Goal: Task Accomplishment & Management: Manage account settings

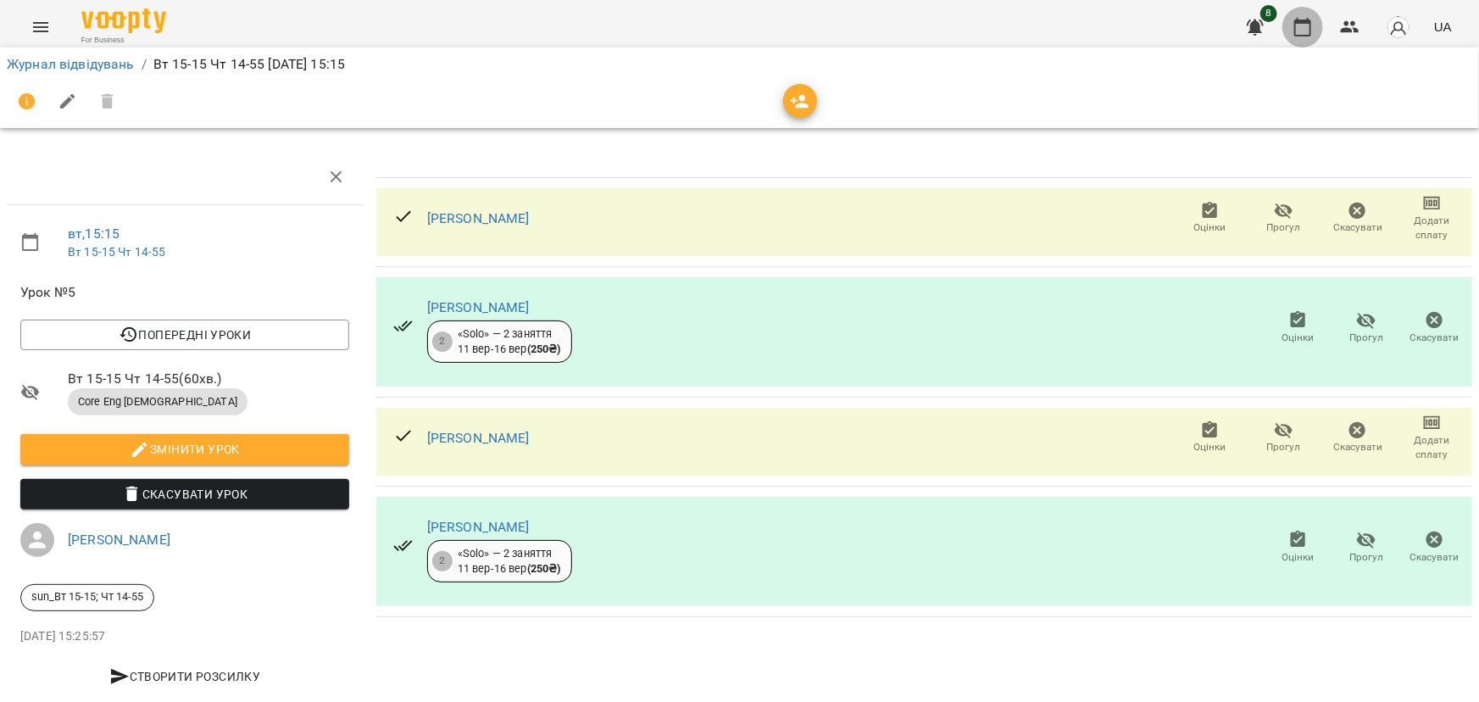
click at [1308, 34] on icon "button" at bounding box center [1303, 27] width 20 height 20
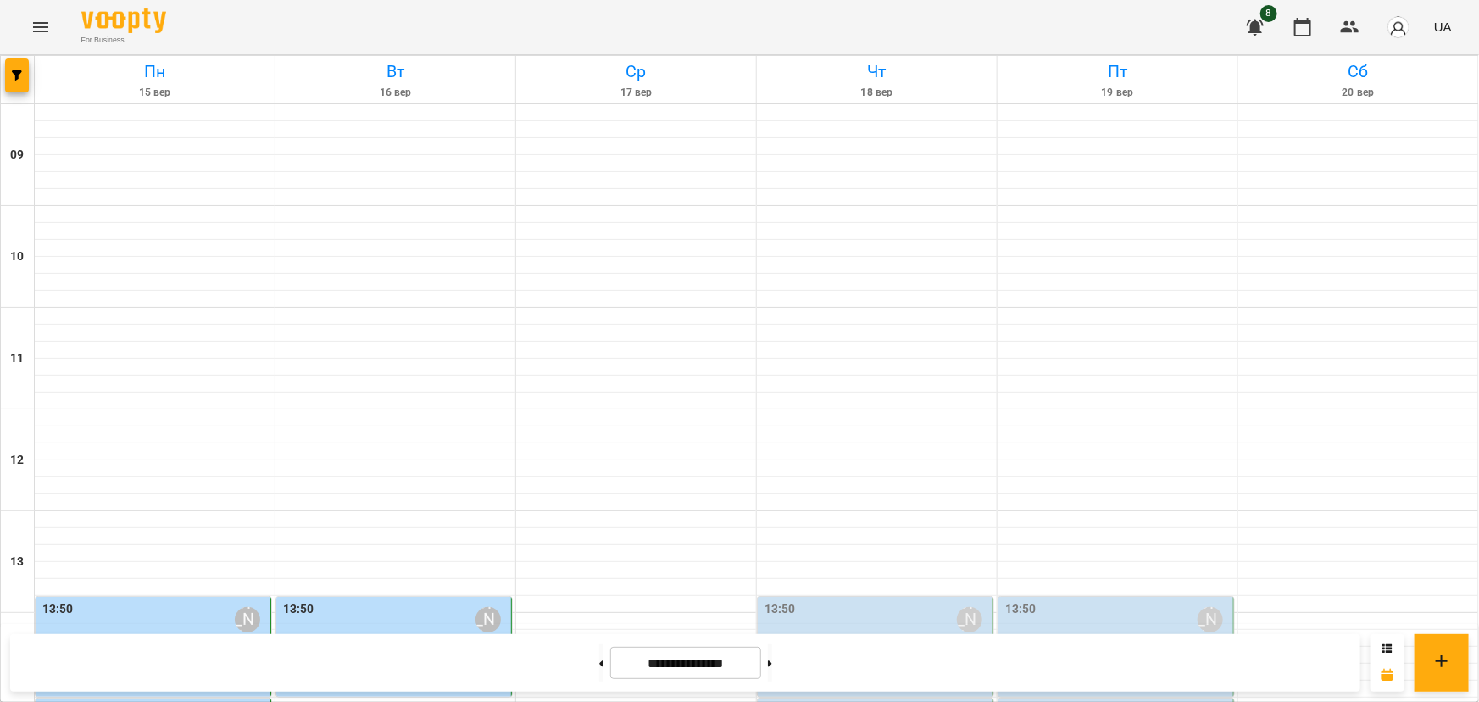
scroll to position [539, 0]
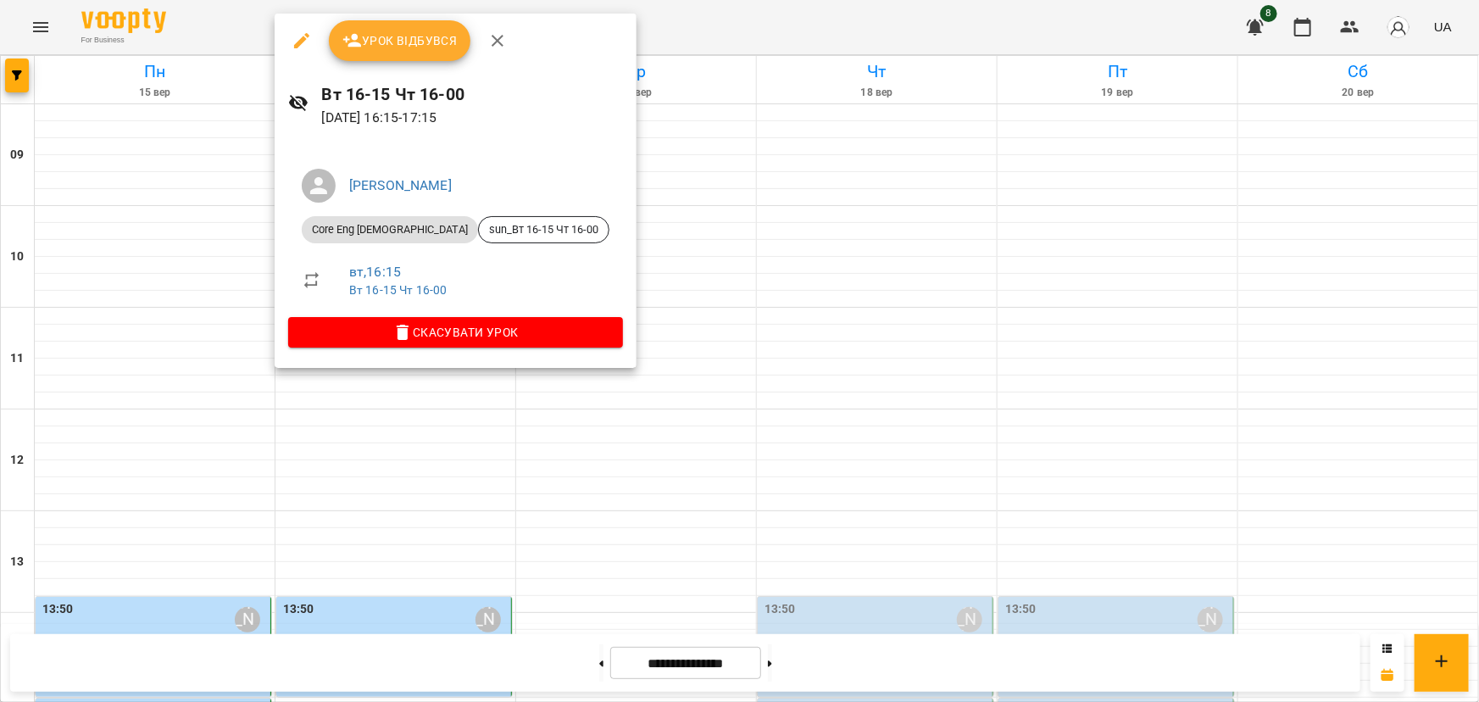
click at [406, 32] on span "Урок відбувся" at bounding box center [400, 41] width 115 height 20
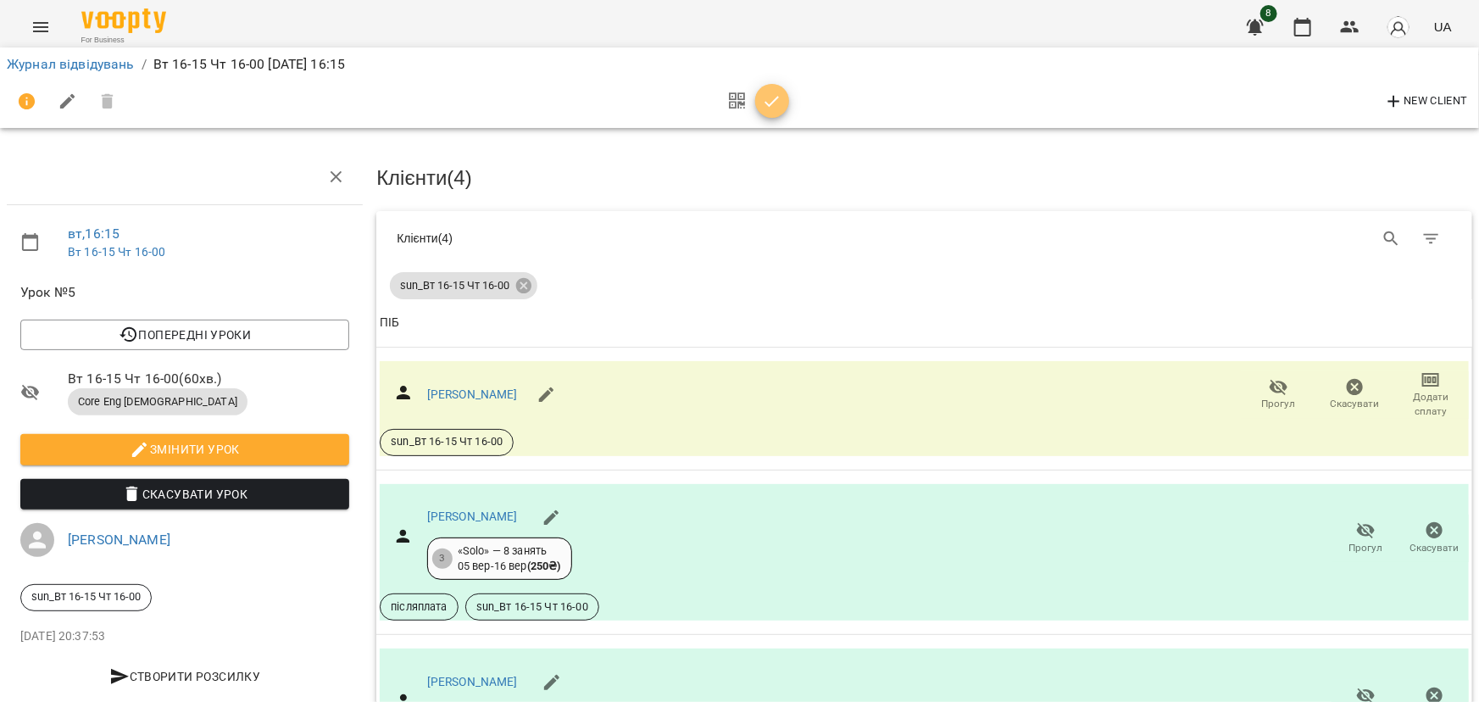
click at [773, 96] on icon "button" at bounding box center [772, 102] width 20 height 20
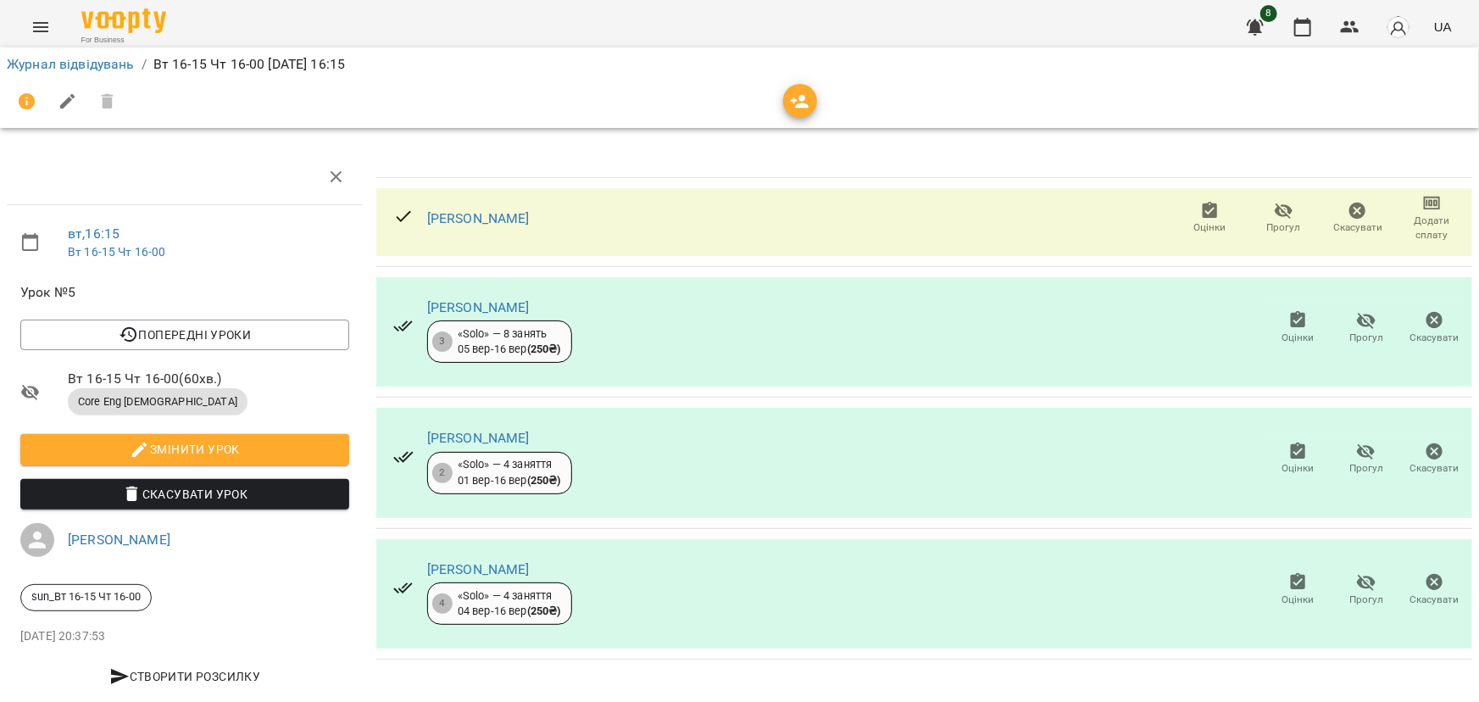
click at [1357, 583] on icon "button" at bounding box center [1366, 583] width 19 height 16
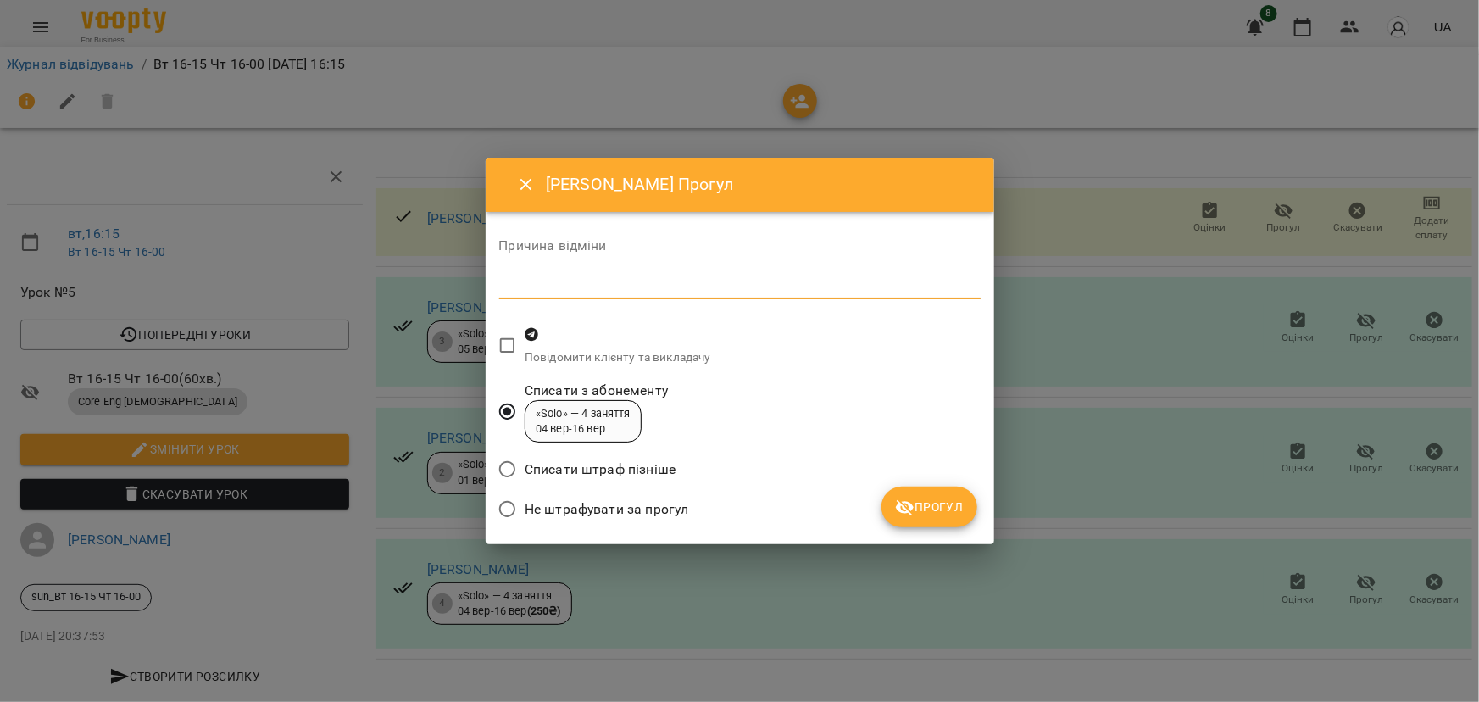
click at [622, 281] on textarea at bounding box center [740, 285] width 482 height 16
type textarea "*"
type textarea "*********"
click at [657, 515] on span "Не штрафувати за прогул" at bounding box center [607, 509] width 164 height 20
click at [923, 516] on span "Прогул" at bounding box center [929, 507] width 69 height 20
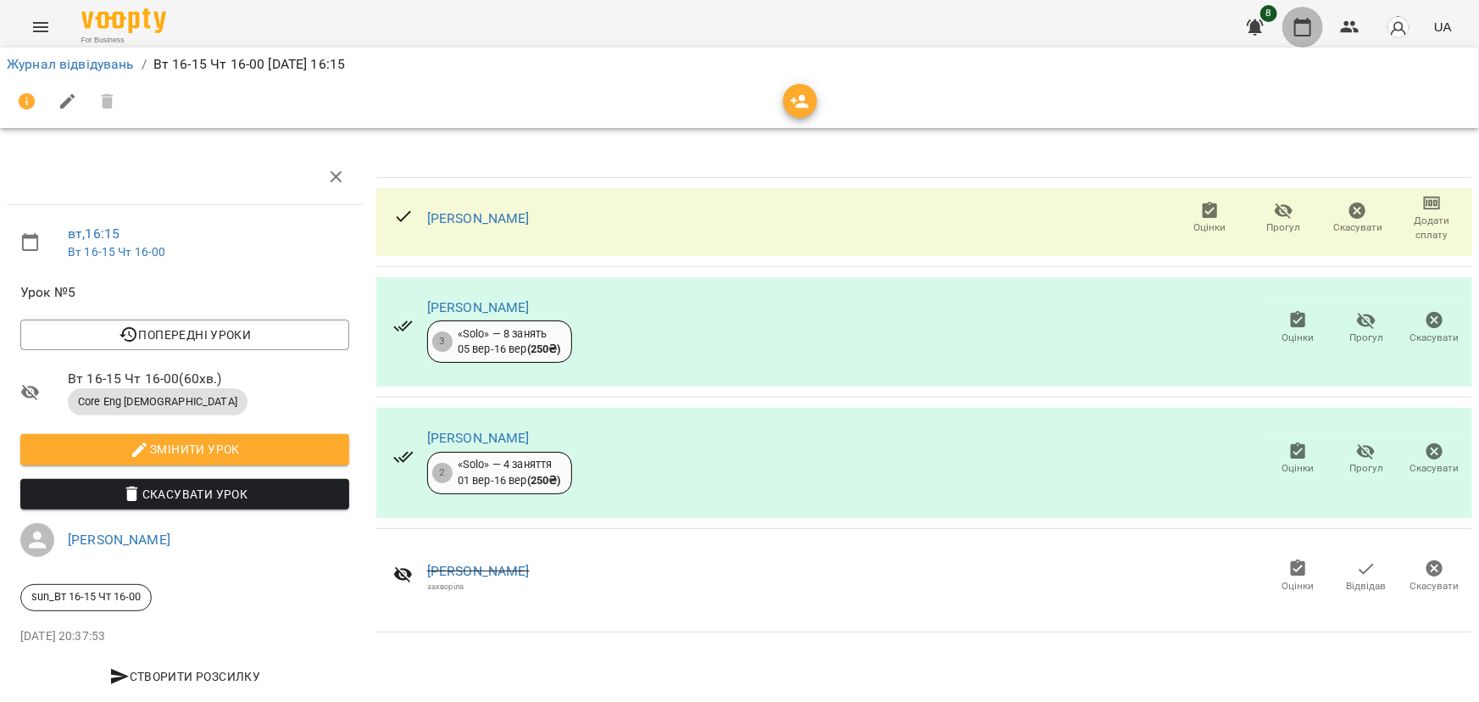
click at [1302, 35] on icon "button" at bounding box center [1303, 27] width 17 height 19
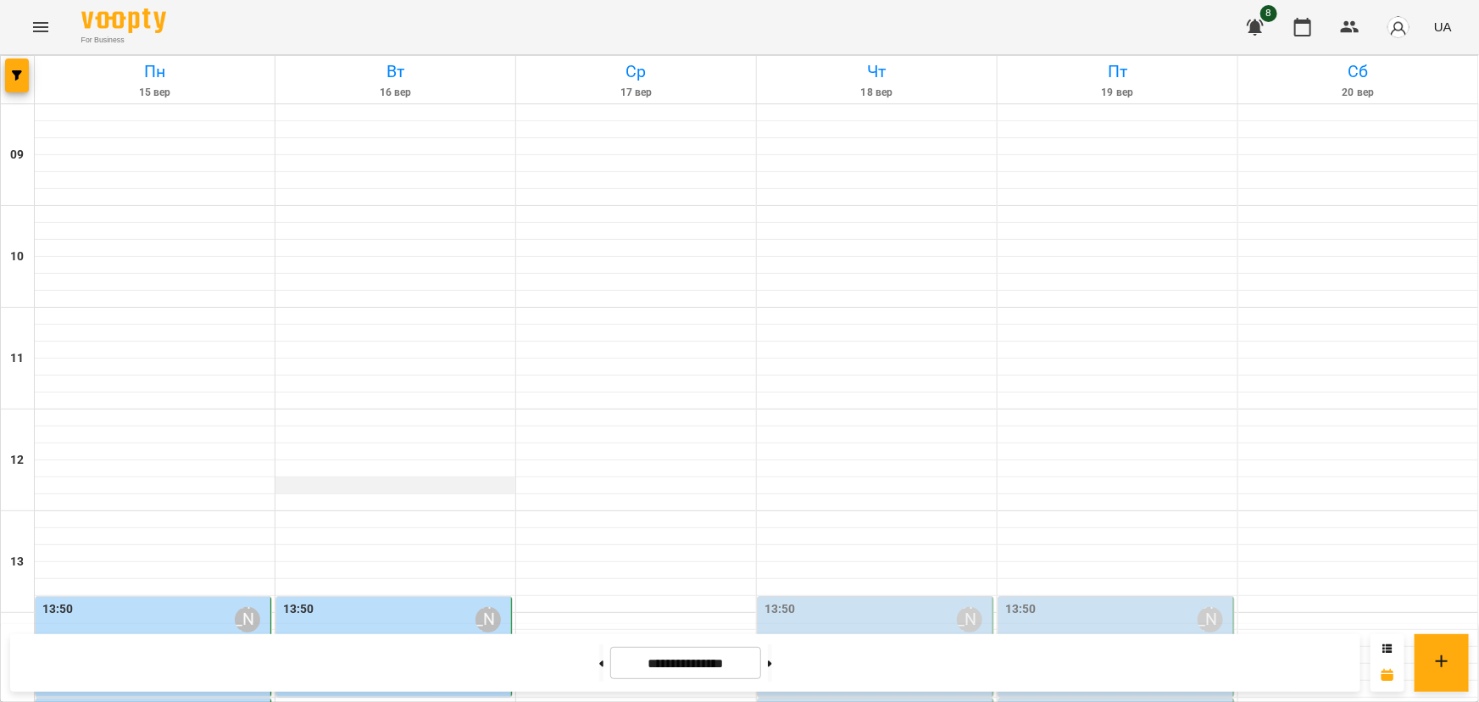
scroll to position [539, 0]
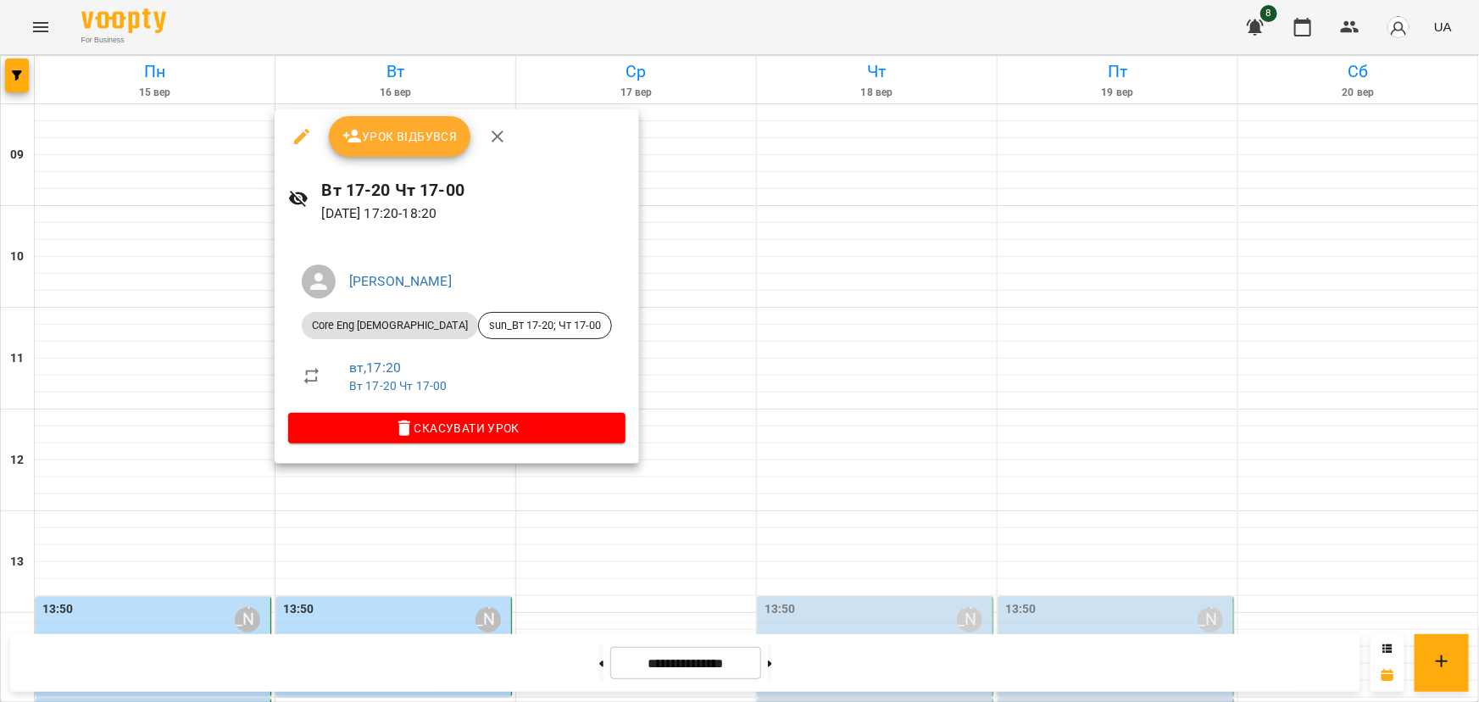
click at [420, 132] on span "Урок відбувся" at bounding box center [400, 136] width 115 height 20
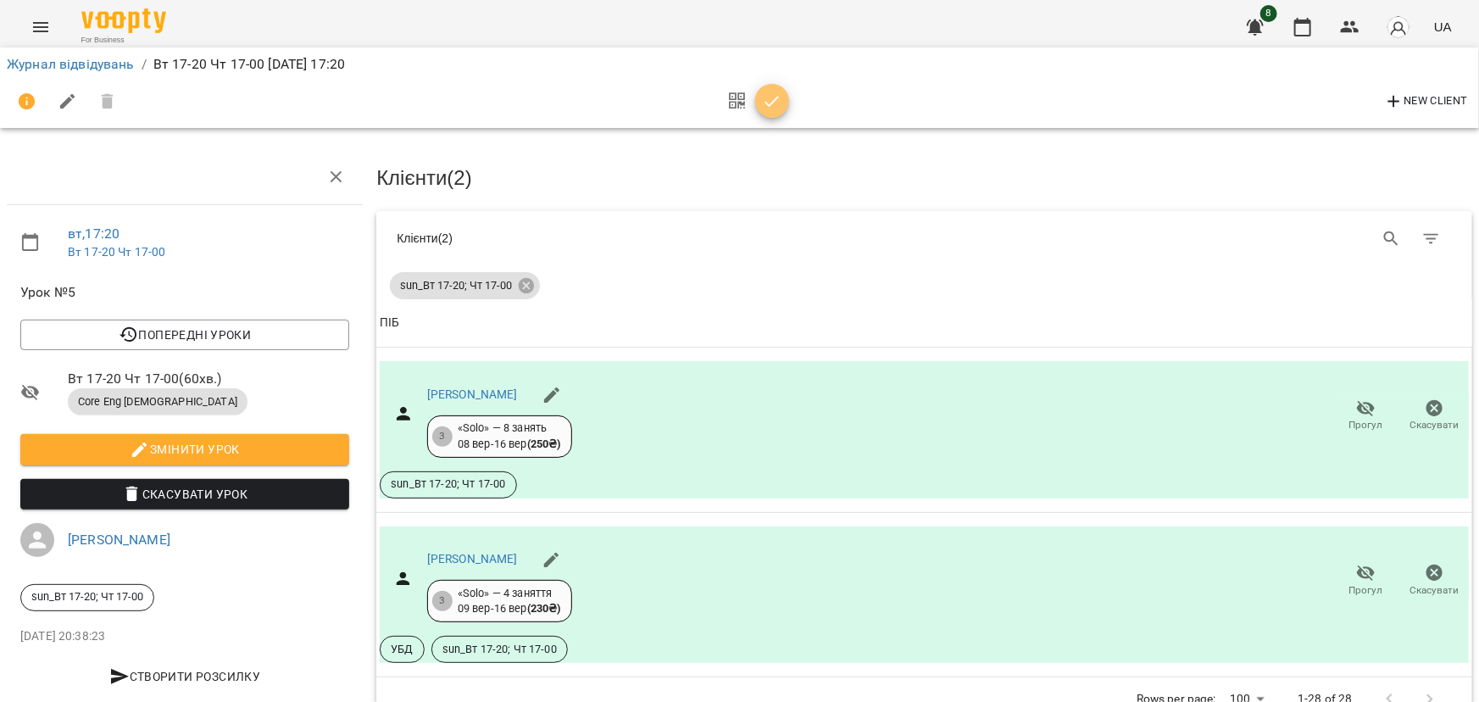
click at [779, 108] on icon "button" at bounding box center [772, 102] width 20 height 20
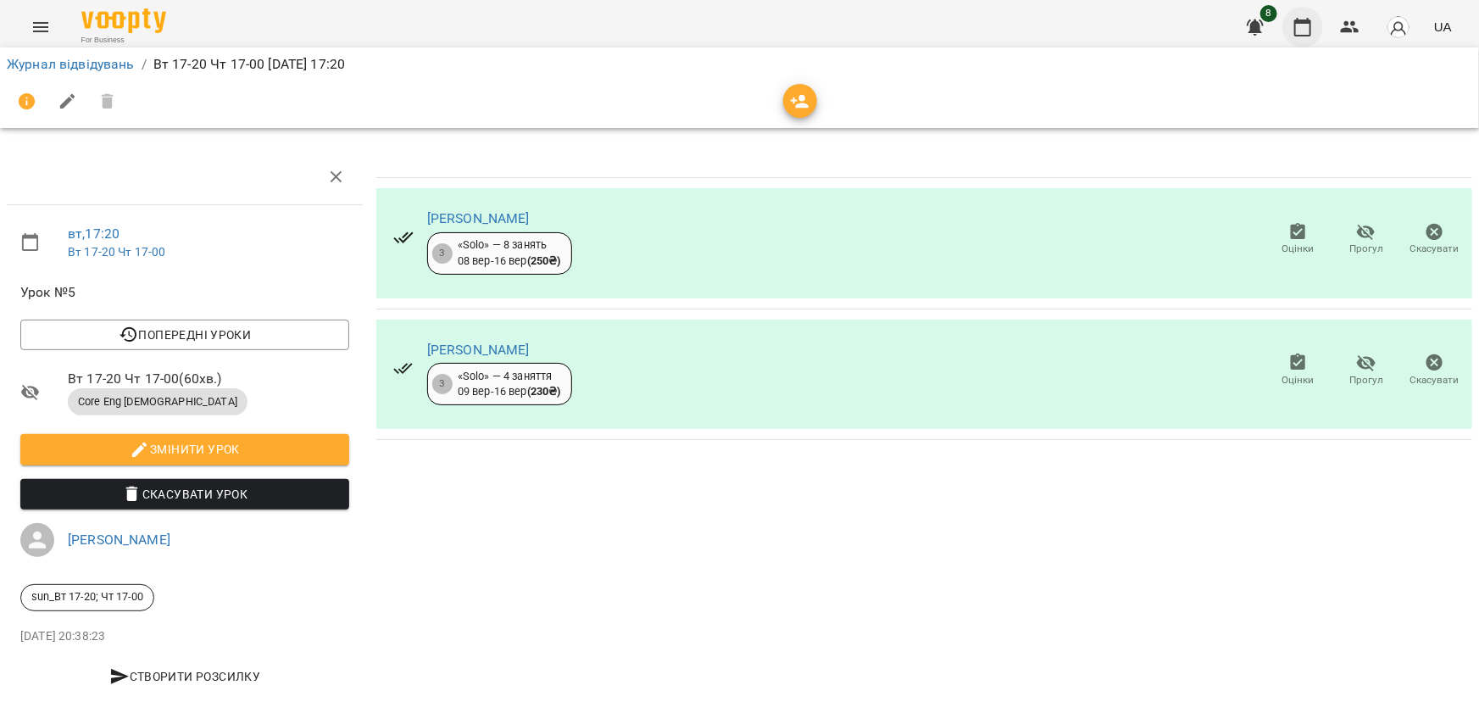
click at [1309, 21] on icon "button" at bounding box center [1303, 27] width 17 height 19
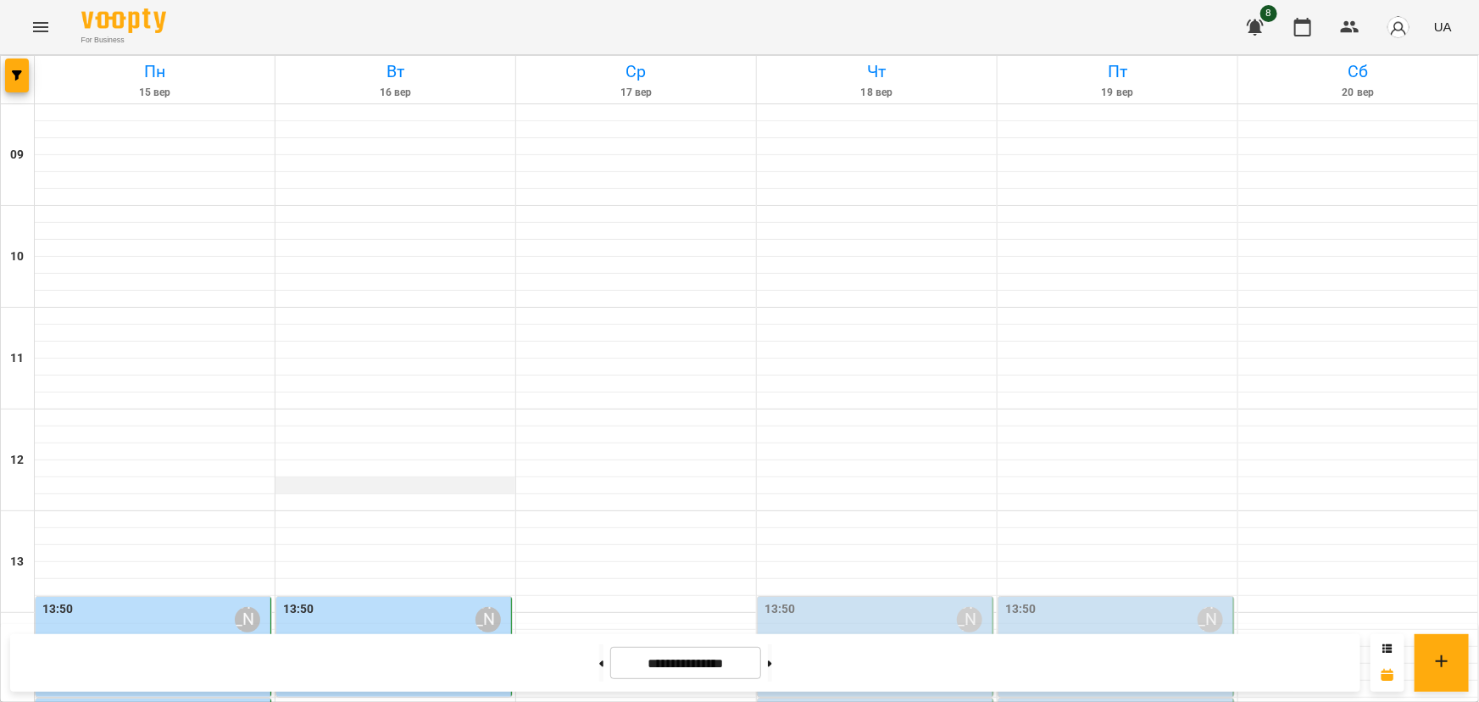
scroll to position [699, 0]
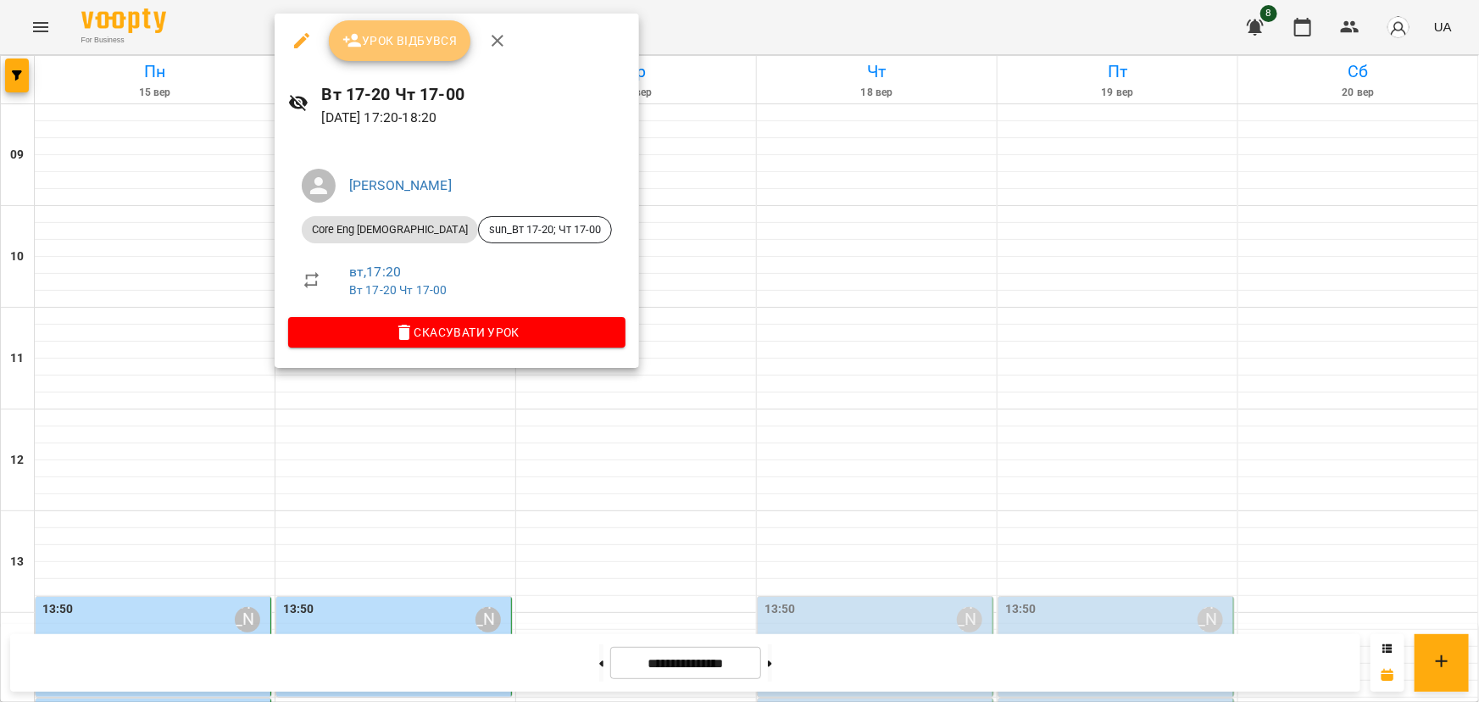
click at [425, 44] on span "Урок відбувся" at bounding box center [400, 41] width 115 height 20
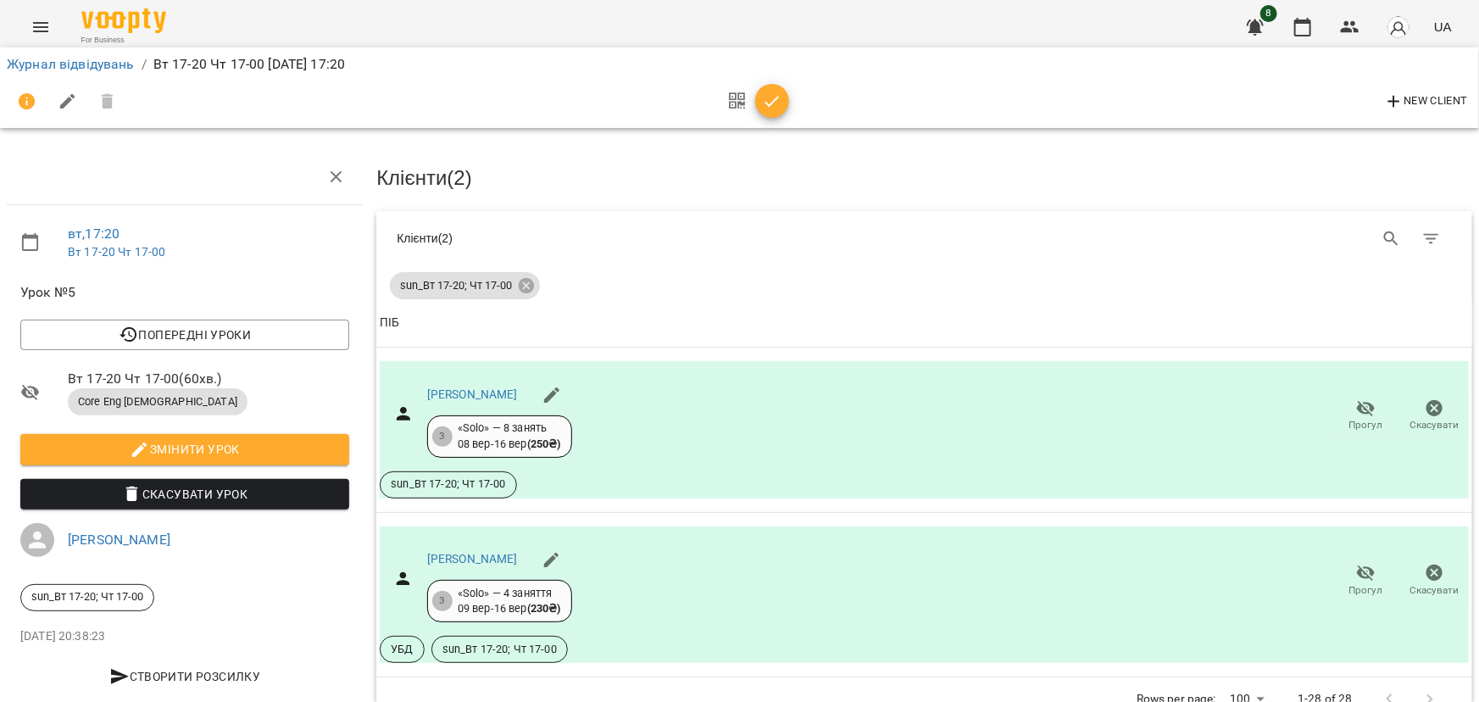
click at [771, 109] on icon "button" at bounding box center [772, 102] width 20 height 20
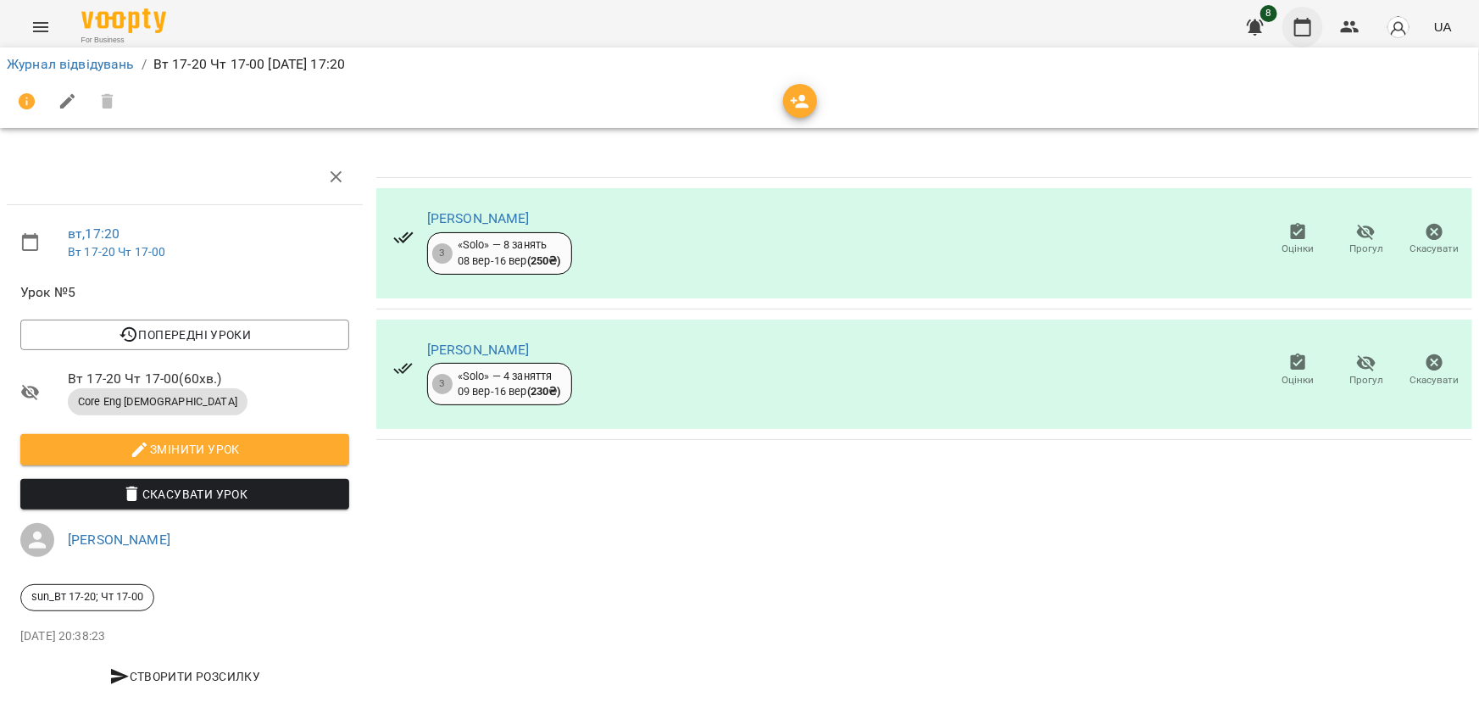
click at [1302, 41] on button "button" at bounding box center [1303, 27] width 41 height 41
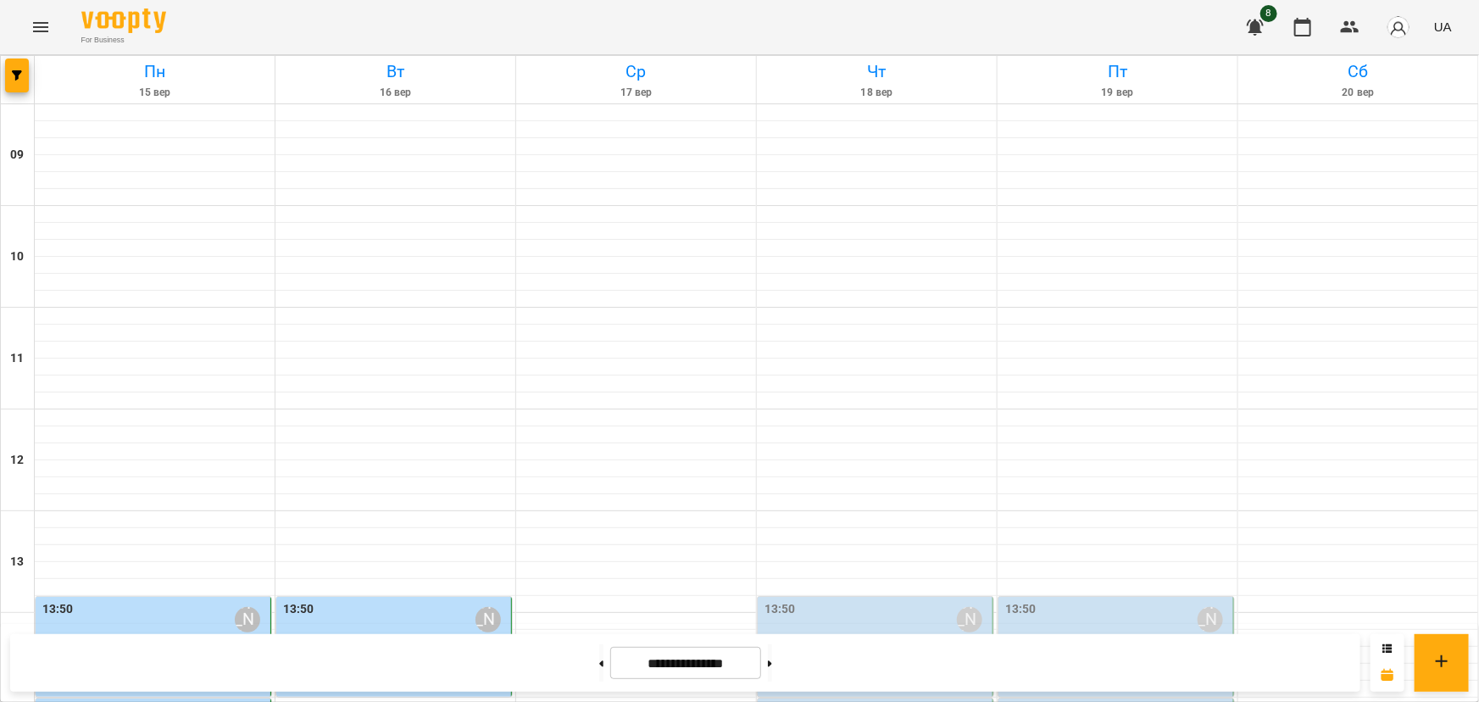
scroll to position [694, 0]
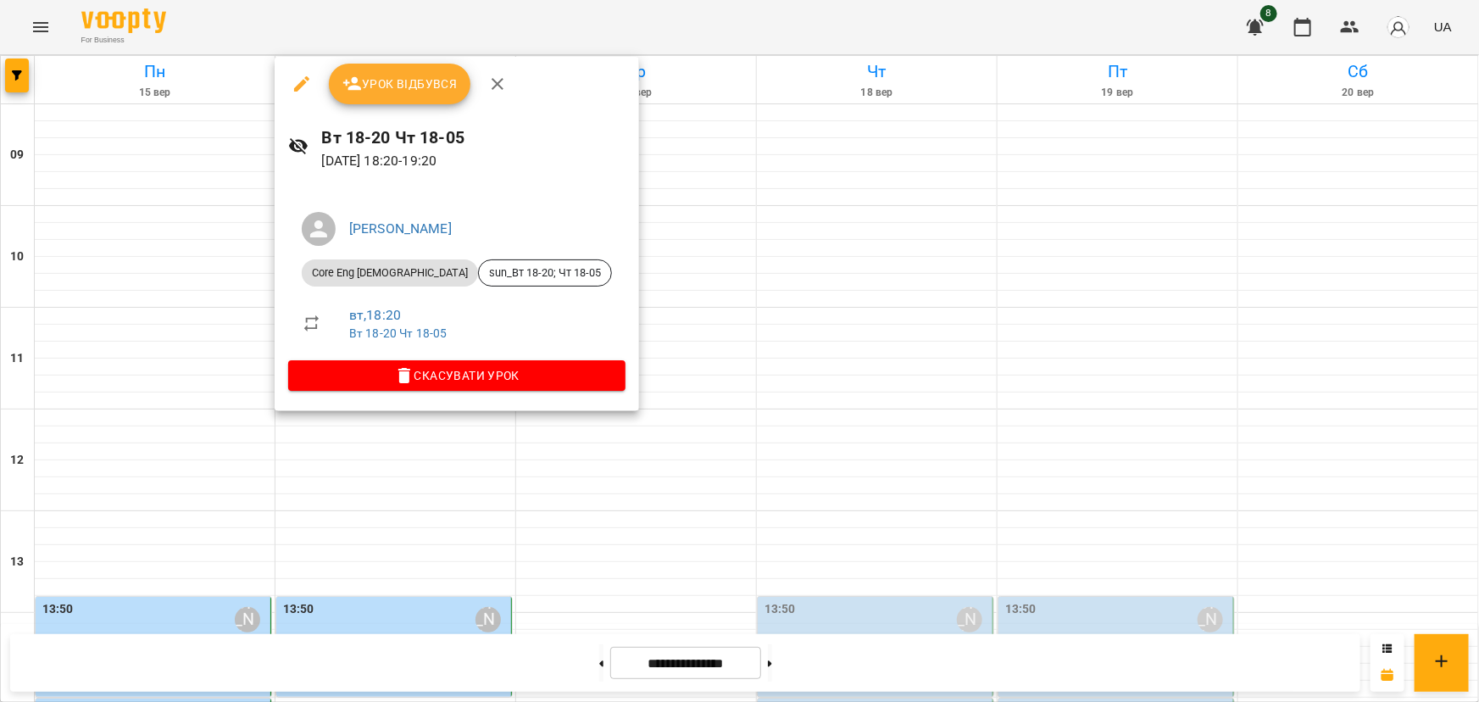
click at [421, 68] on button "Урок відбувся" at bounding box center [400, 84] width 142 height 41
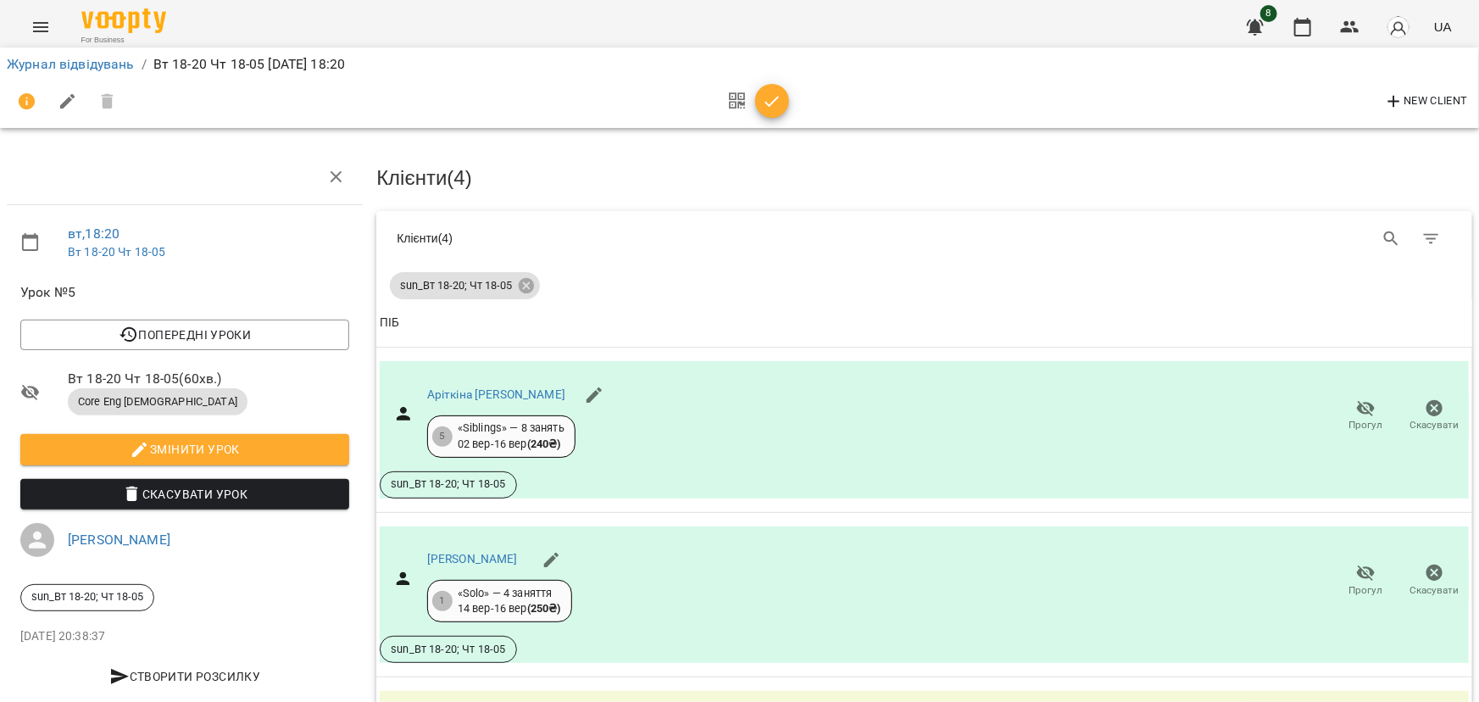
click at [735, 104] on icon "button" at bounding box center [737, 102] width 16 height 20
click at [781, 107] on span "button" at bounding box center [772, 102] width 34 height 20
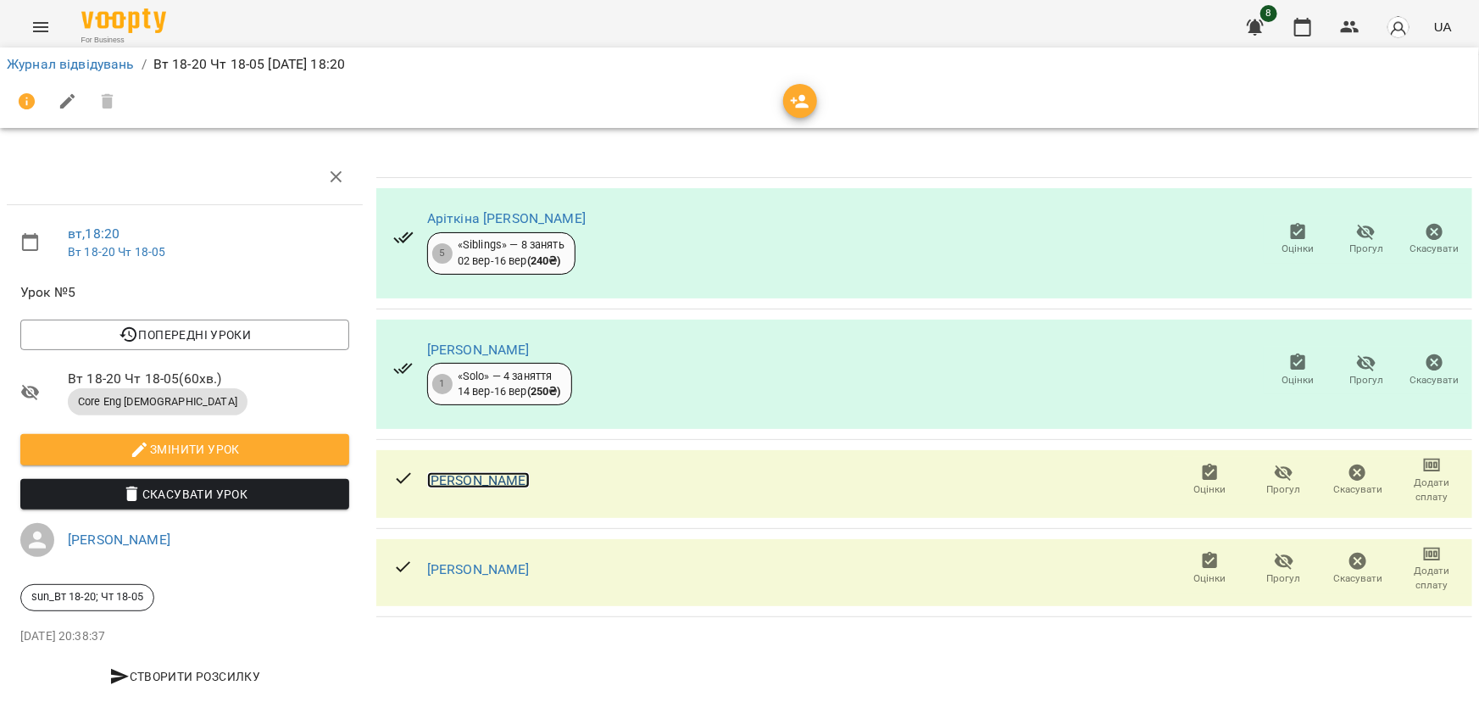
click at [530, 480] on link "[PERSON_NAME]" at bounding box center [478, 480] width 103 height 16
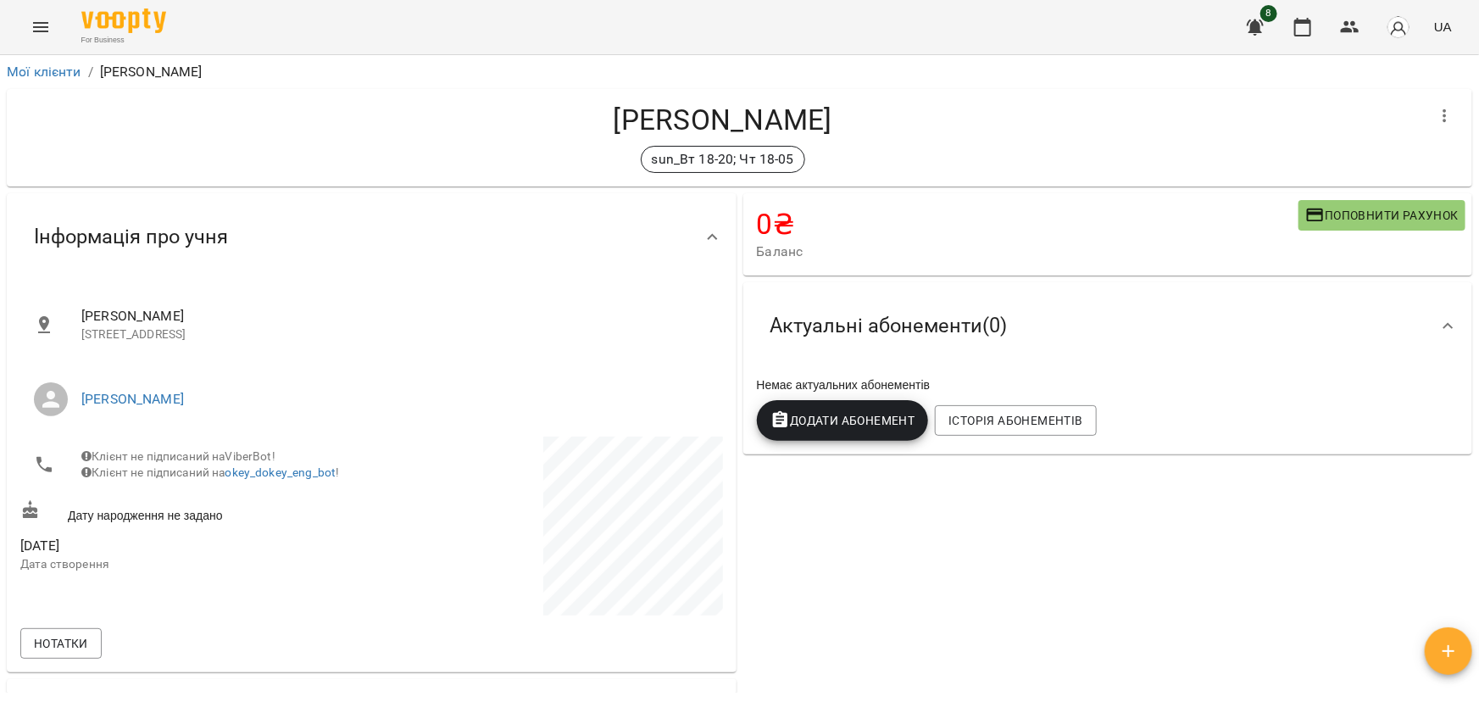
click at [1379, 221] on span "Поповнити рахунок" at bounding box center [1382, 215] width 153 height 20
select select "****"
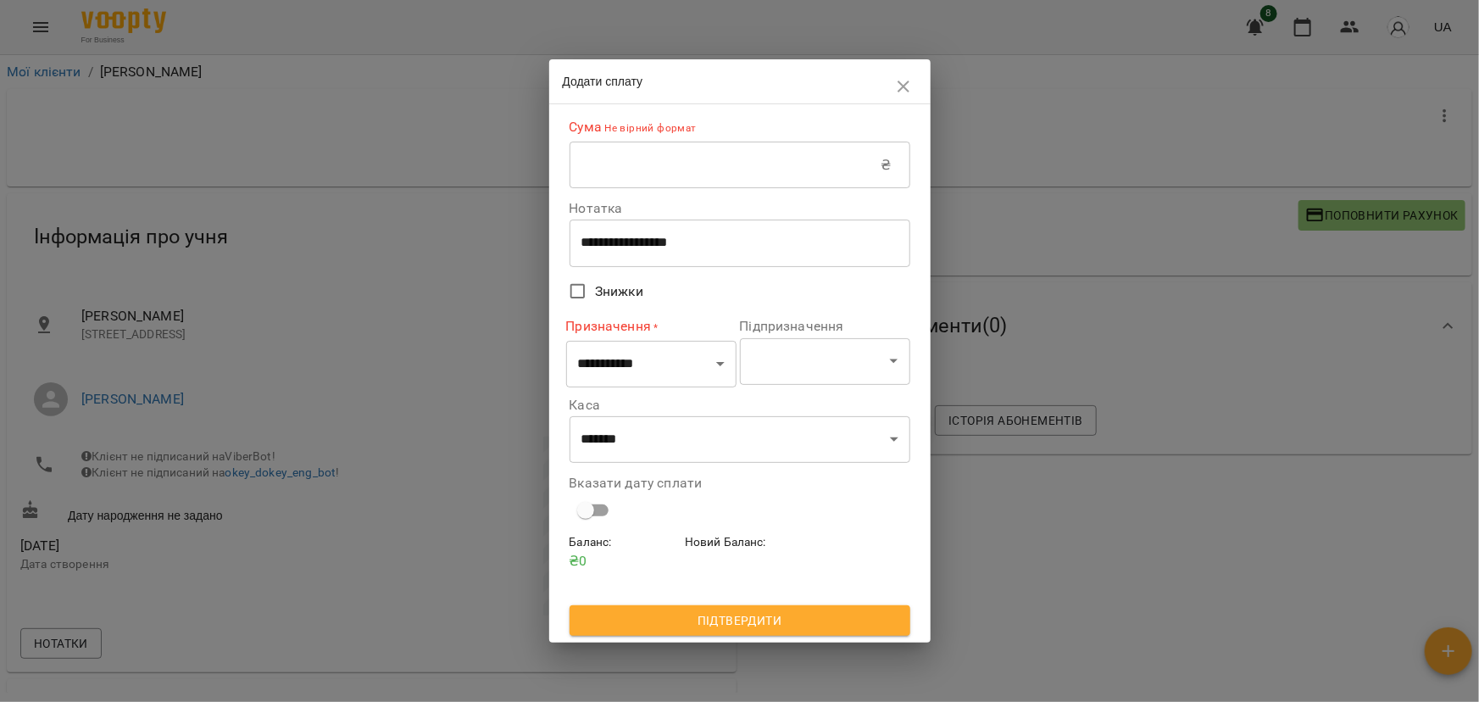
click at [630, 168] on input "text" at bounding box center [726, 165] width 312 height 47
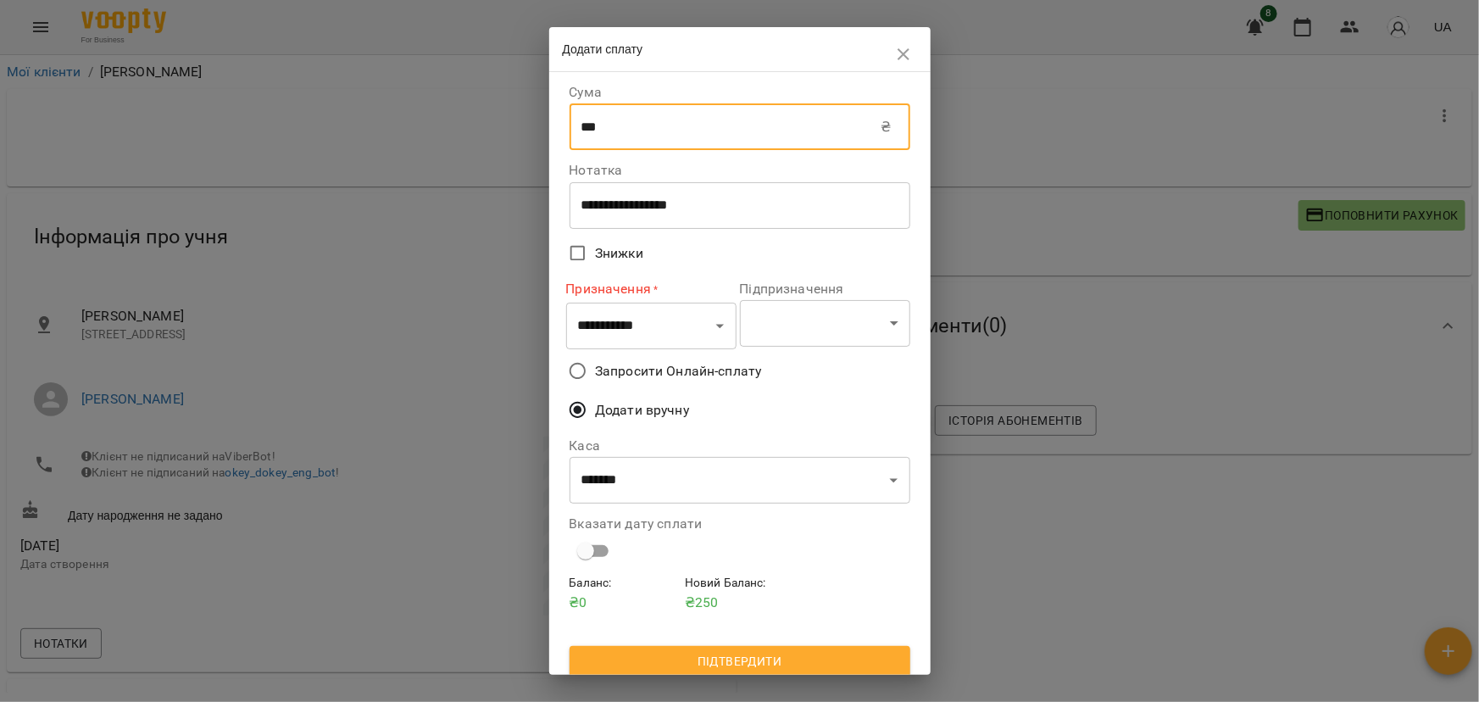
type input "***"
click at [715, 334] on select "**********" at bounding box center [651, 326] width 170 height 47
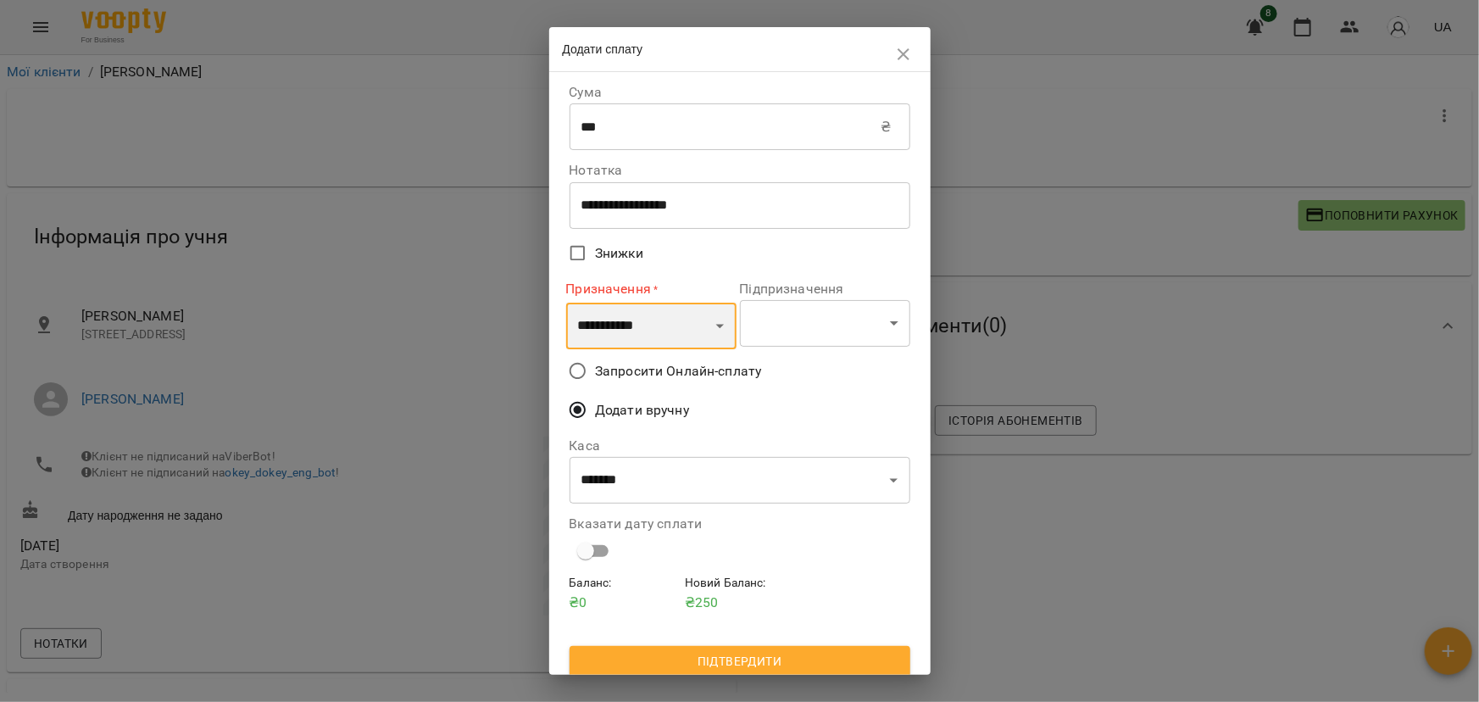
select select "**********"
click at [566, 303] on select "**********" at bounding box center [651, 326] width 170 height 47
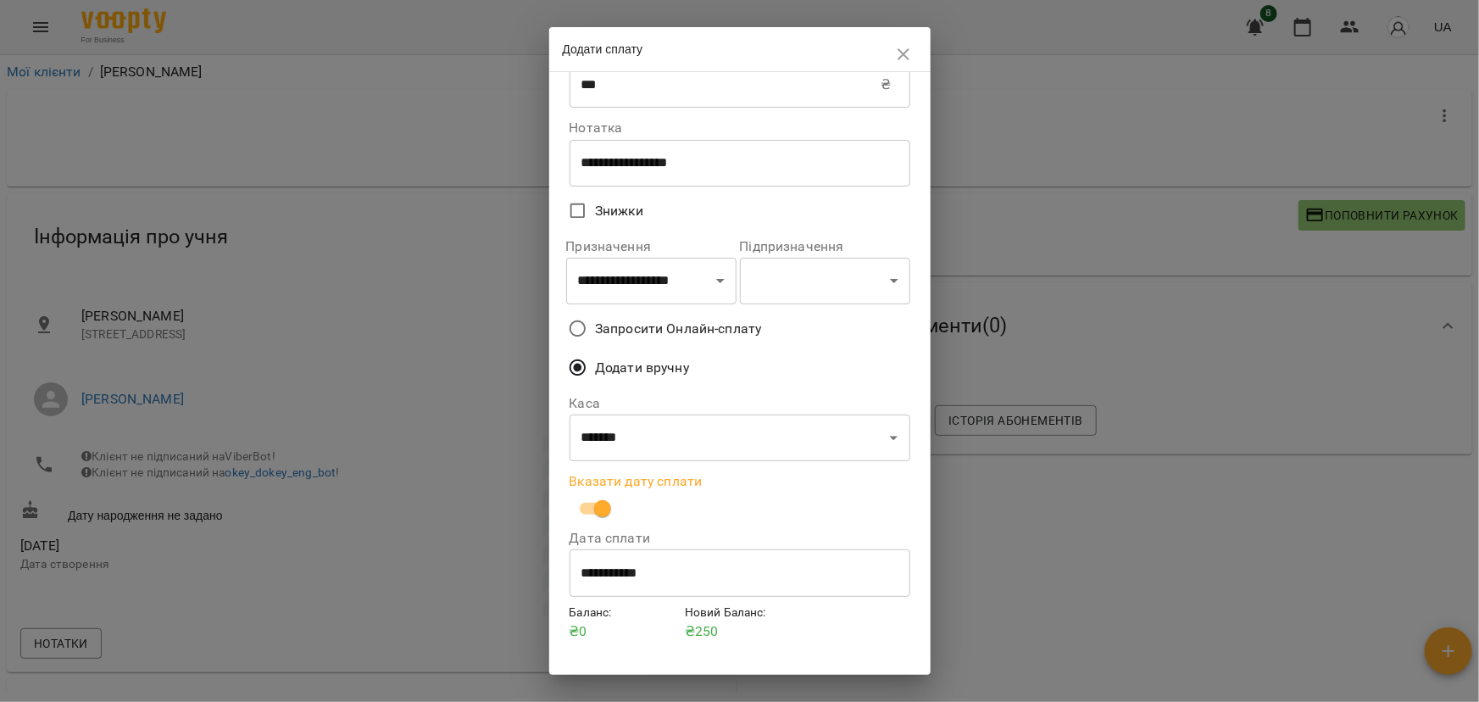
scroll to position [82, 0]
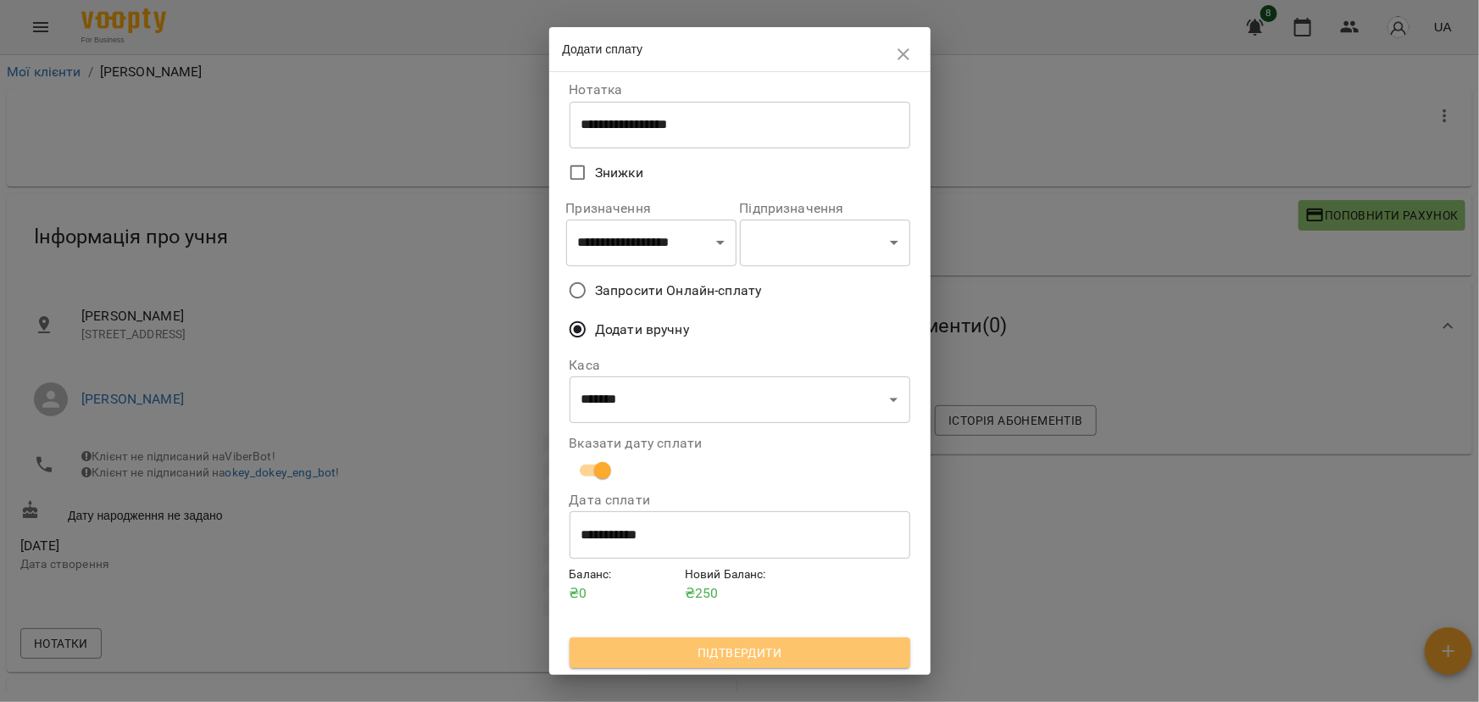
click at [772, 654] on span "Підтвердити" at bounding box center [740, 653] width 314 height 20
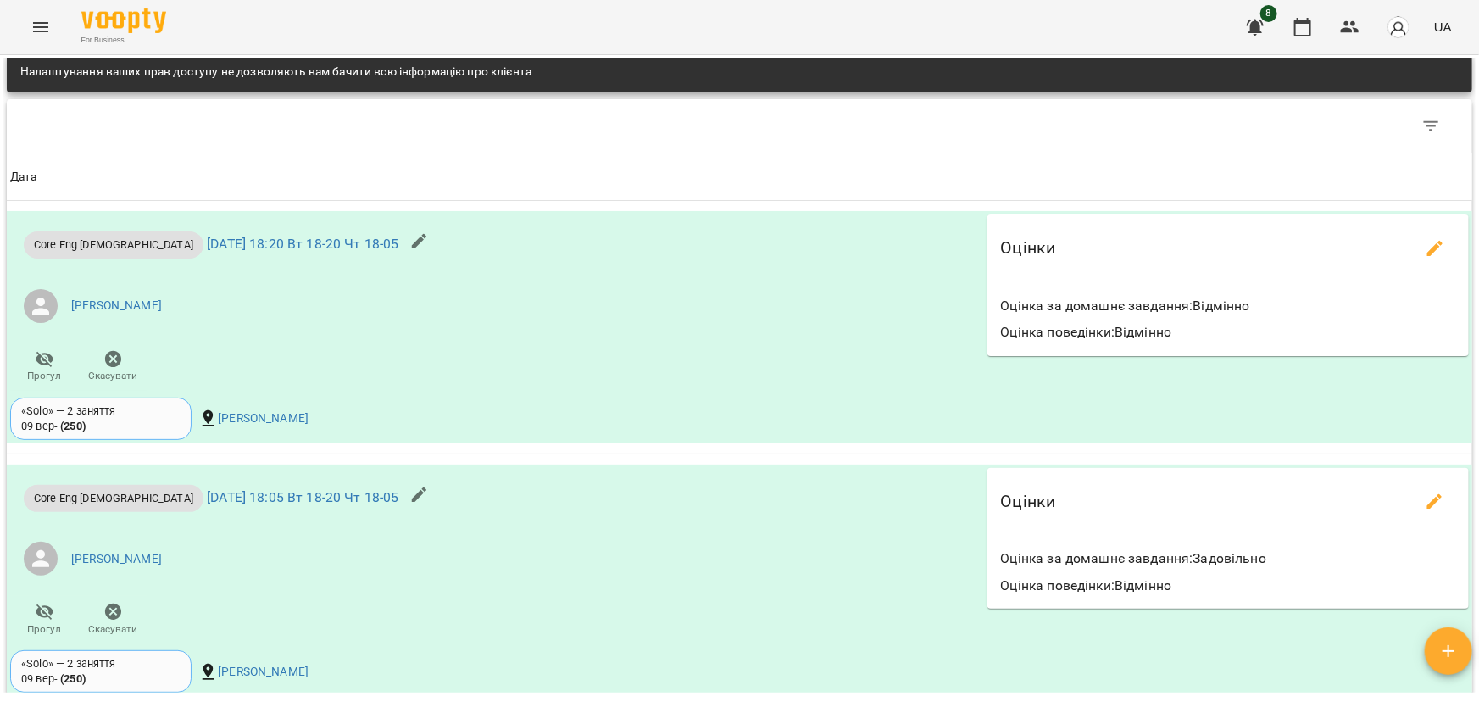
scroll to position [1795, 0]
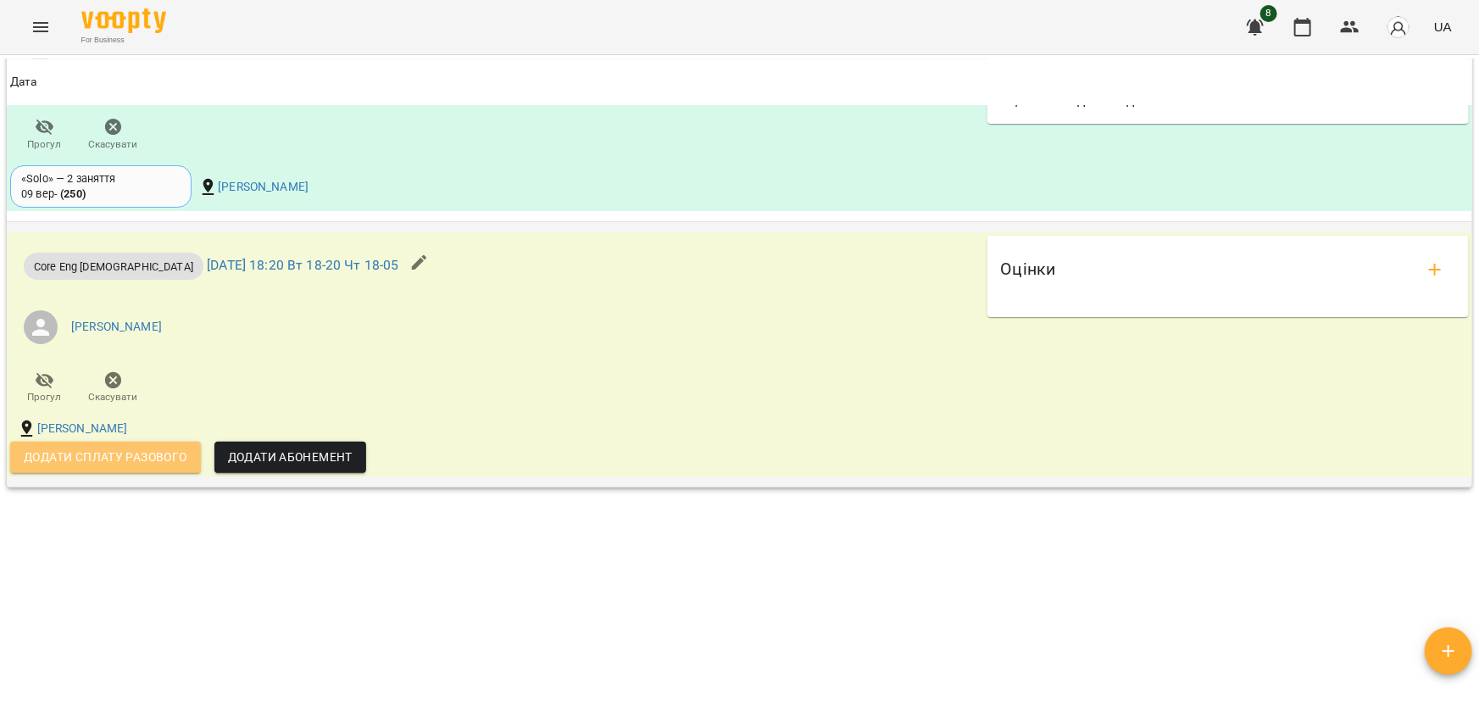
click at [148, 452] on span "Додати сплату разового" at bounding box center [106, 457] width 164 height 20
select select "**********"
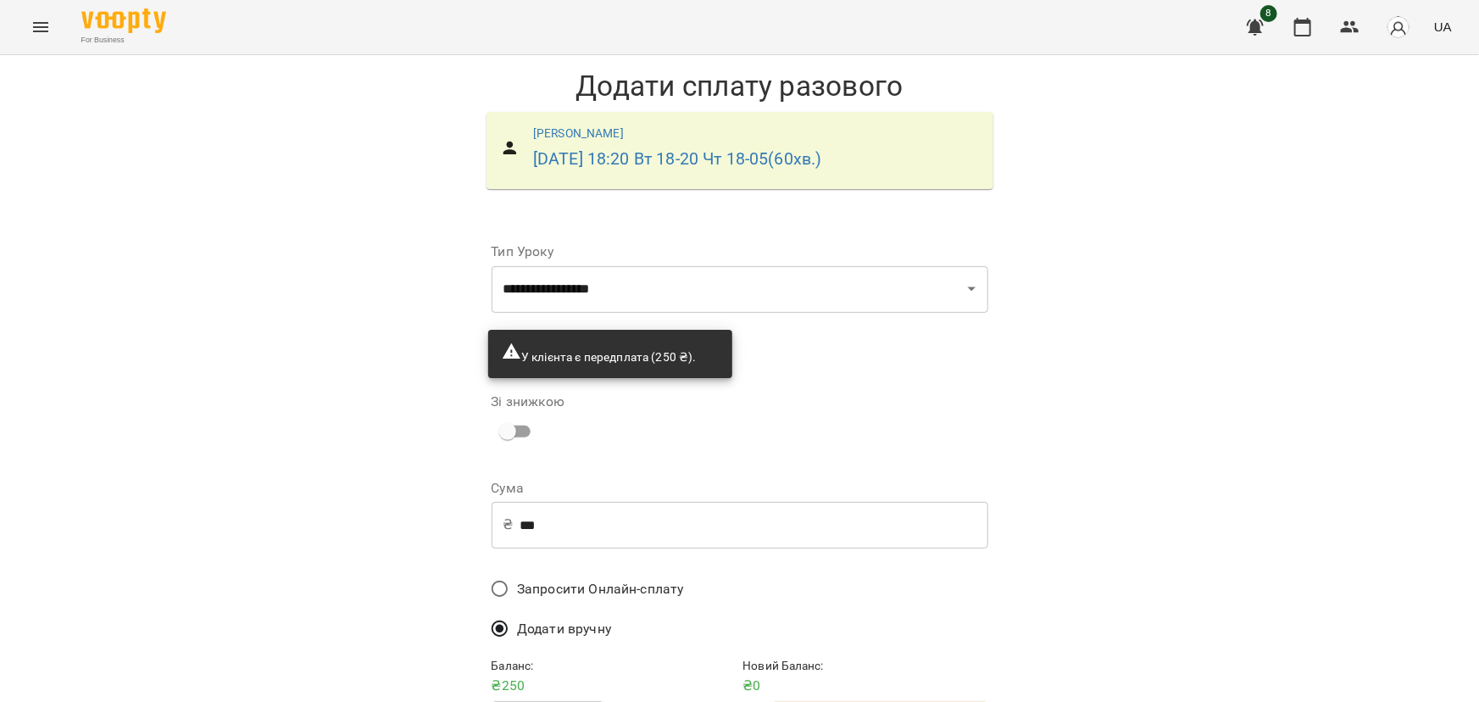
scroll to position [62, 0]
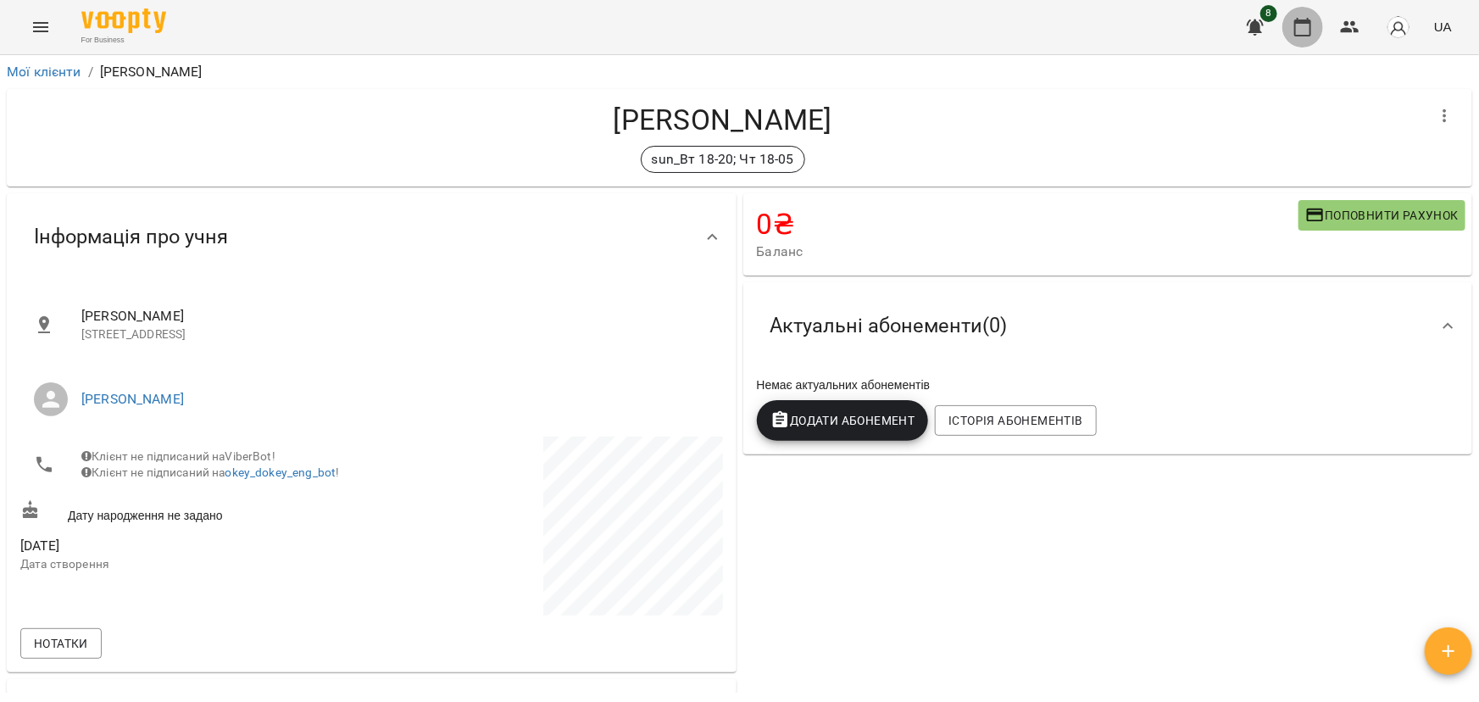
click at [1313, 31] on icon "button" at bounding box center [1303, 27] width 20 height 20
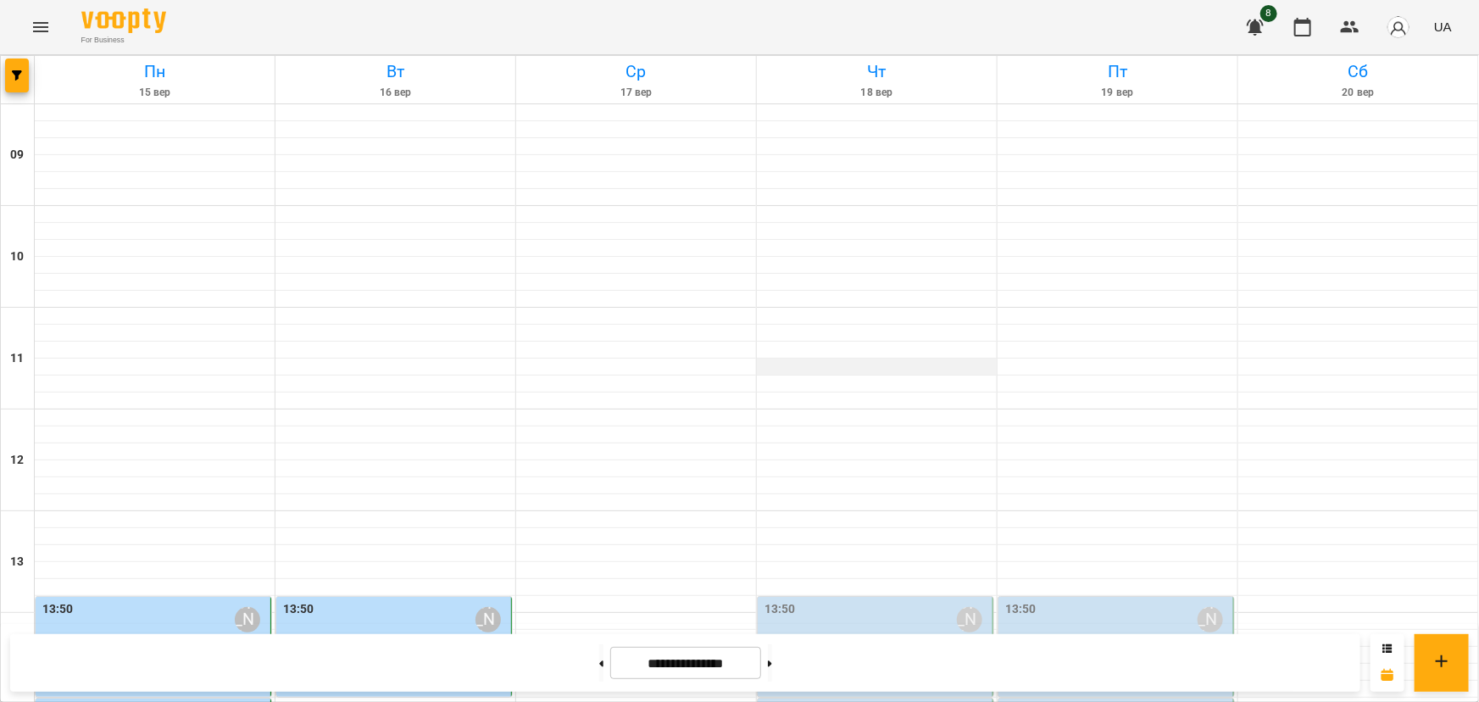
scroll to position [699, 0]
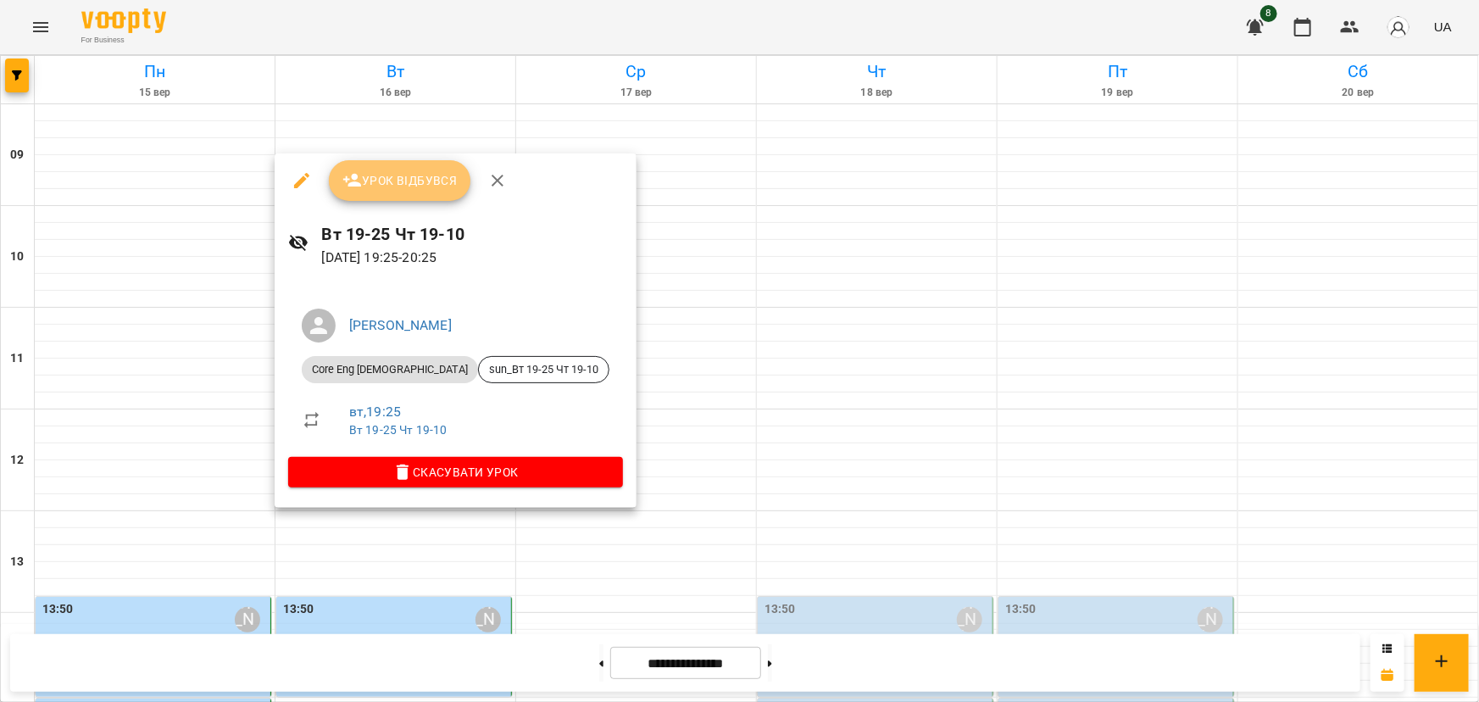
click at [413, 181] on span "Урок відбувся" at bounding box center [400, 180] width 115 height 20
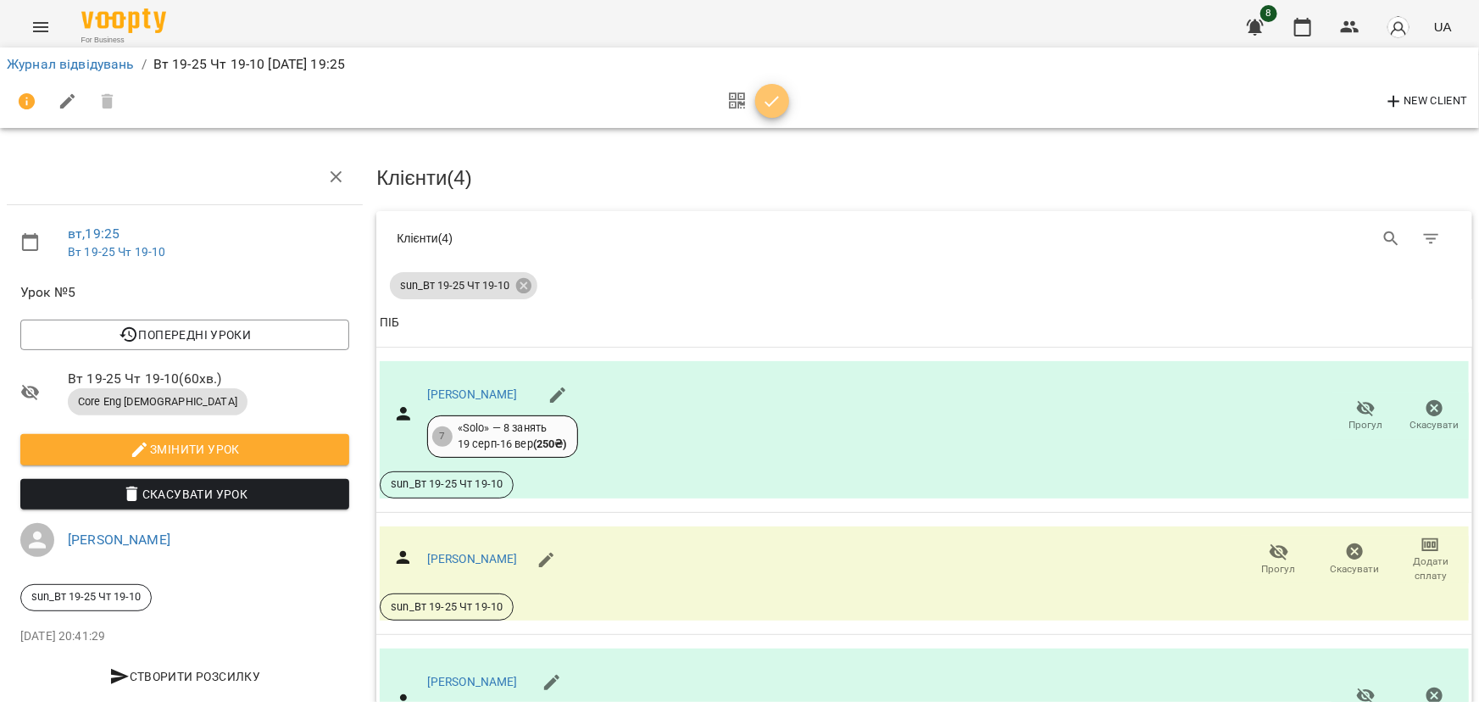
click at [783, 94] on span "button" at bounding box center [772, 102] width 34 height 20
